Goal: Information Seeking & Learning: Learn about a topic

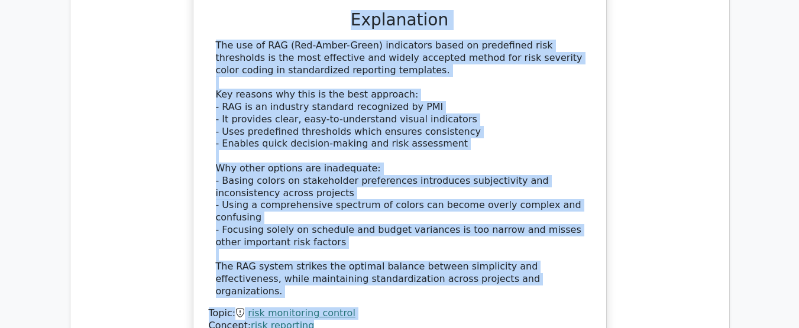
scroll to position [1924, 0]
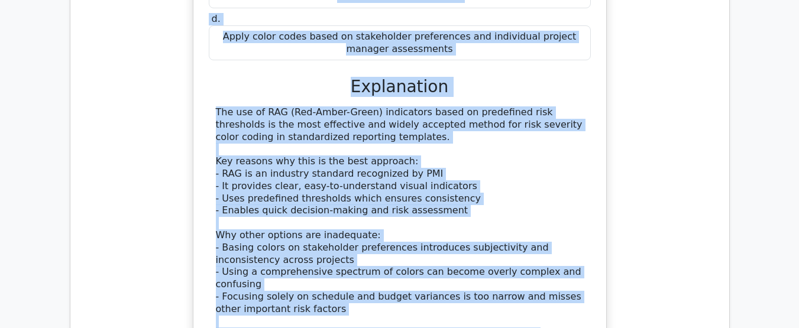
click at [434, 144] on div "The use of RAG (Red-Amber-Green) indicators based on predefined risk thresholds…" at bounding box center [400, 236] width 368 height 259
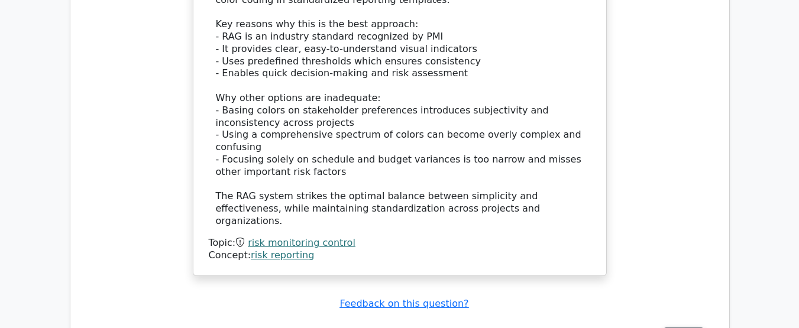
scroll to position [2190, 0]
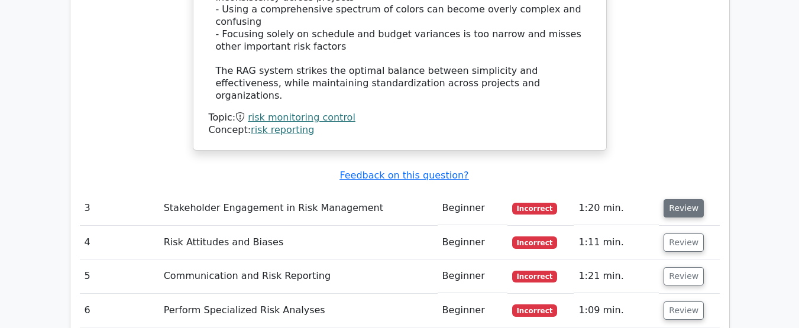
click at [679, 199] on button "Review" at bounding box center [684, 208] width 40 height 18
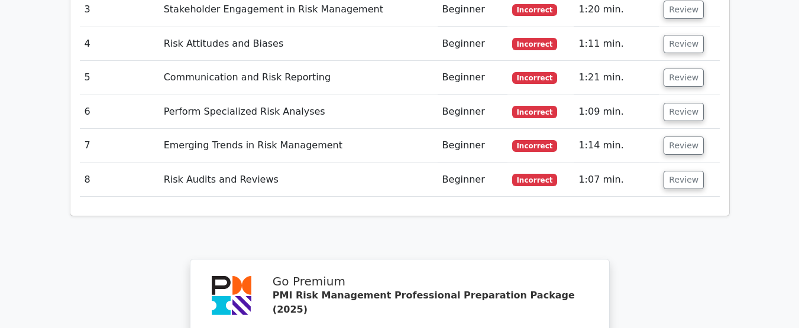
scroll to position [2148, 0]
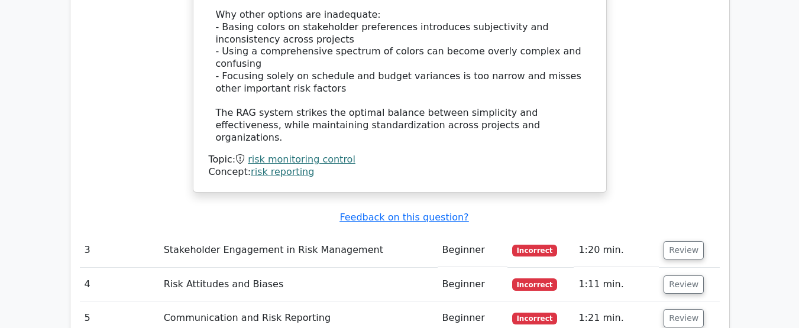
click at [563, 212] on div "Submit feedback Feedback on this question?" at bounding box center [405, 218] width 640 height 12
click at [686, 241] on button "Review" at bounding box center [684, 250] width 40 height 18
click at [679, 241] on button "Review" at bounding box center [684, 250] width 40 height 18
click at [678, 241] on button "Review" at bounding box center [684, 250] width 40 height 18
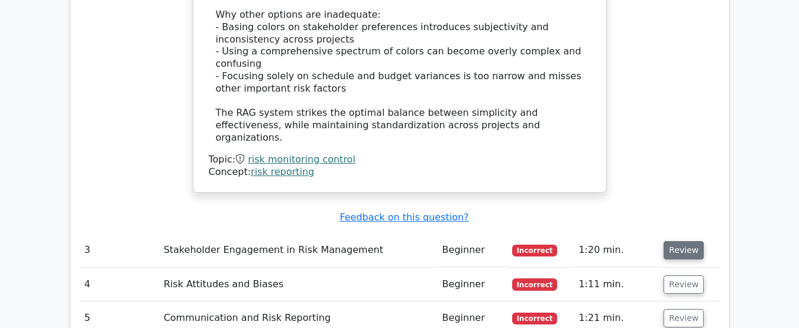
click at [676, 241] on button "Review" at bounding box center [684, 250] width 40 height 18
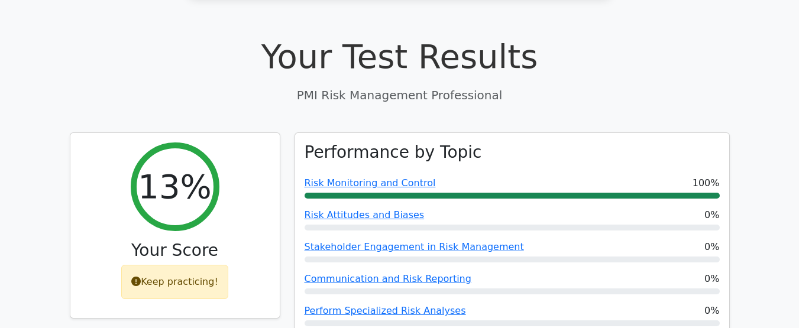
scroll to position [372, 0]
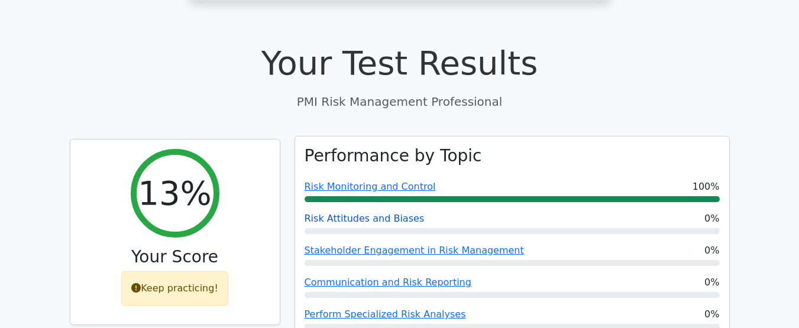
click at [375, 213] on link "Risk Attitudes and Biases" at bounding box center [365, 218] width 120 height 11
click at [372, 245] on link "Stakeholder Engagement in Risk Management" at bounding box center [415, 250] width 220 height 11
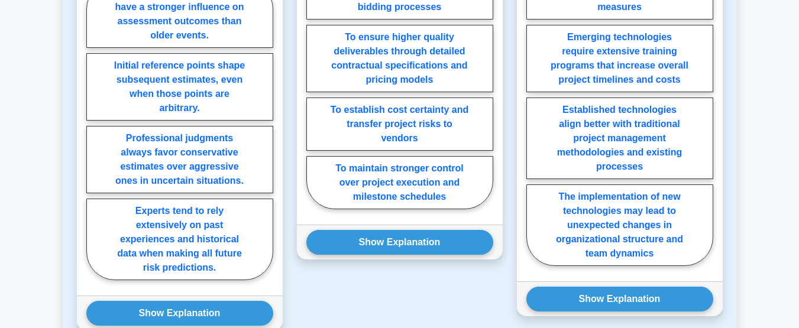
scroll to position [1069, 0]
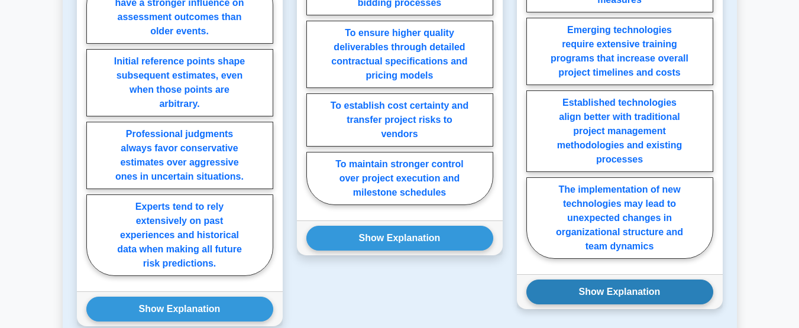
drag, startPoint x: 231, startPoint y: 144, endPoint x: 597, endPoint y: 282, distance: 391.2
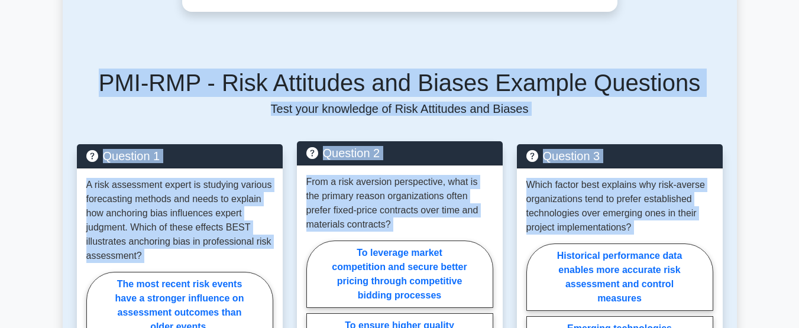
scroll to position [714, 0]
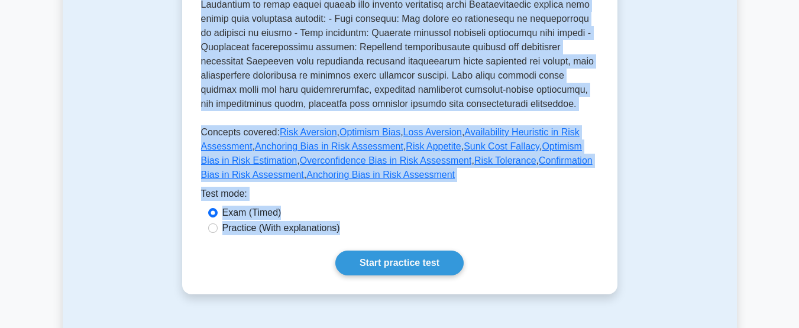
scroll to position [477, 0]
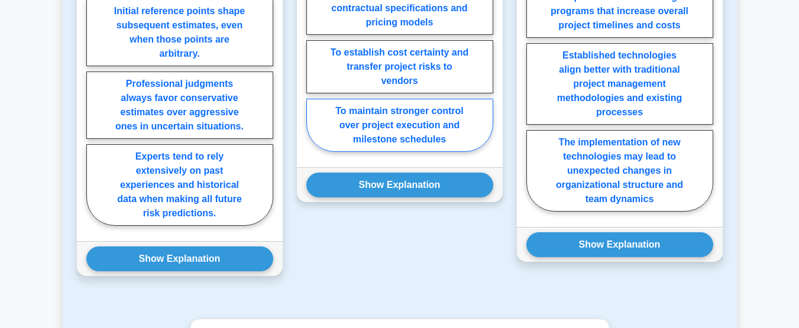
scroll to position [1124, 0]
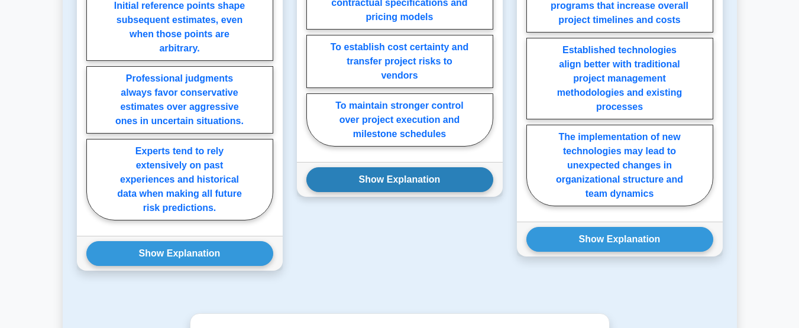
click at [382, 180] on button "Show Explanation" at bounding box center [400, 179] width 187 height 25
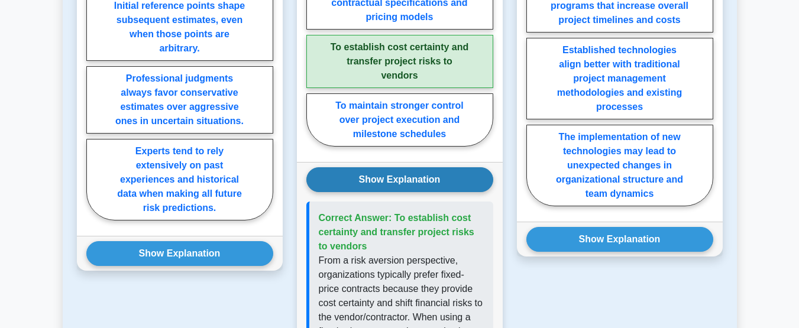
click at [396, 177] on button "Show Explanation" at bounding box center [400, 179] width 187 height 25
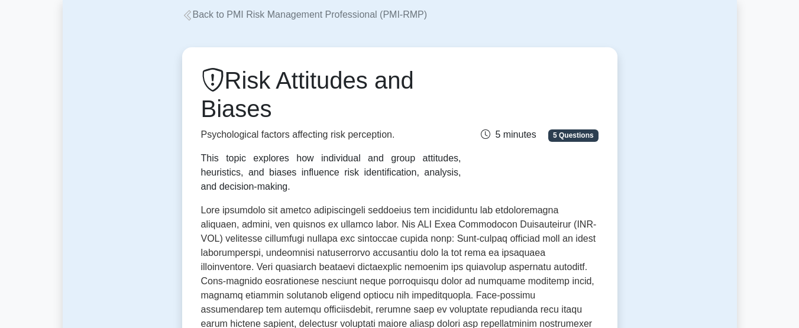
scroll to position [0, 0]
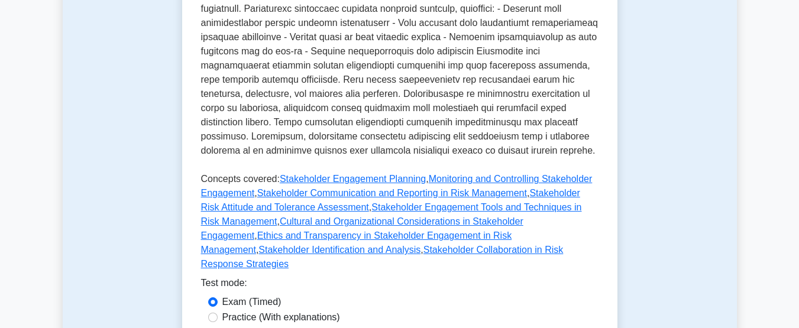
scroll to position [533, 0]
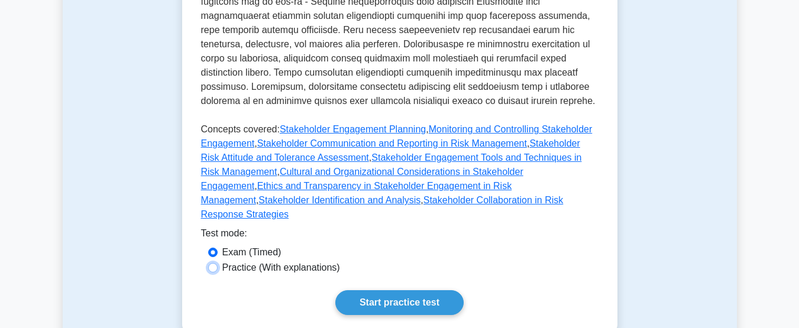
click at [215, 263] on input "Practice (With explanations)" at bounding box center [212, 267] width 9 height 9
radio input "true"
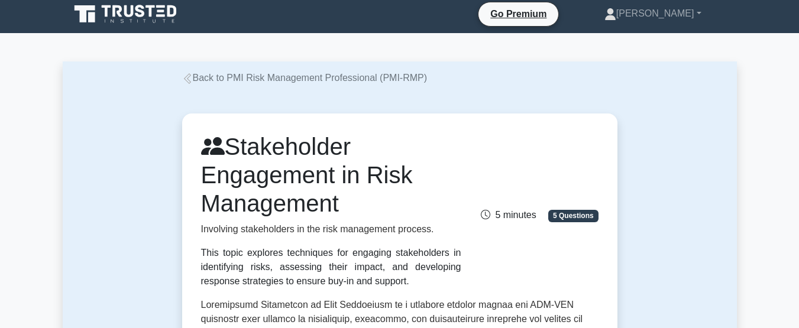
scroll to position [0, 0]
